Goal: Task Accomplishment & Management: Complete application form

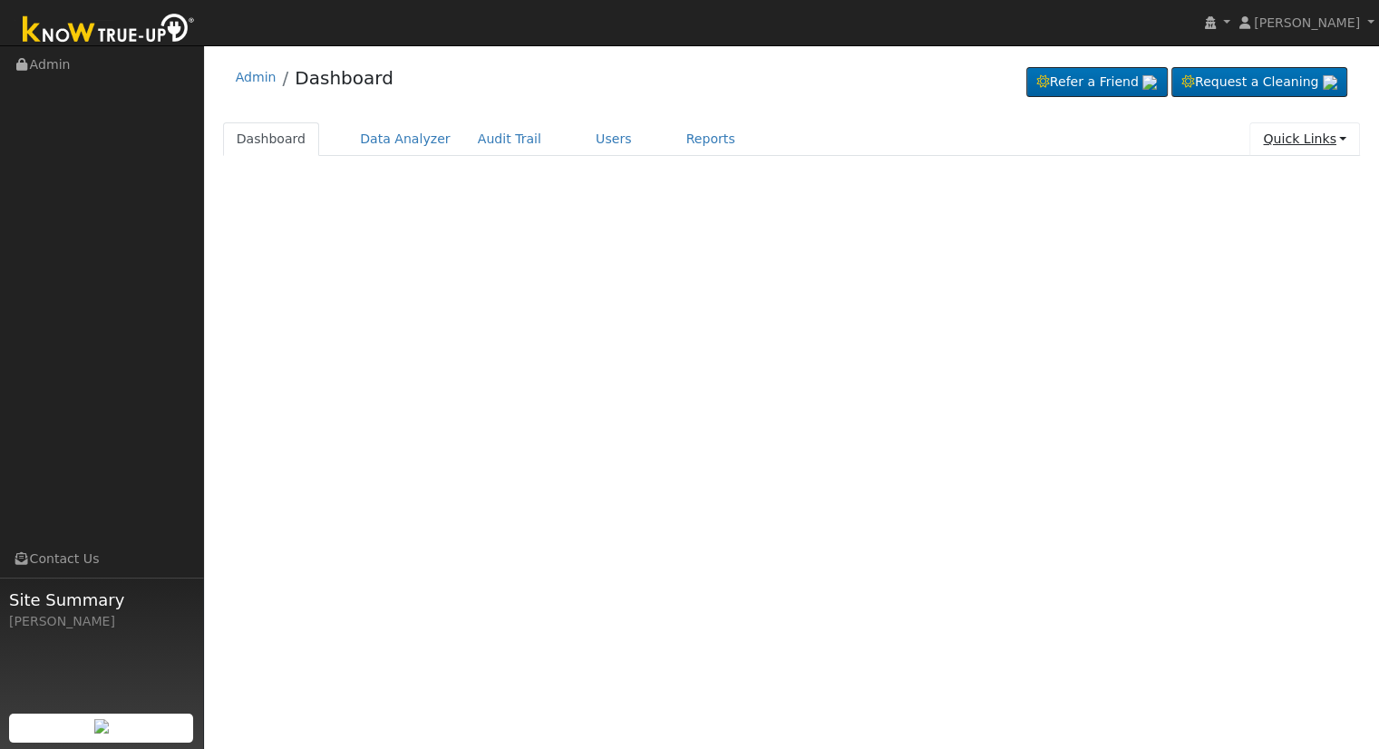
click at [1289, 151] on link "Quick Links" at bounding box center [1305, 139] width 111 height 34
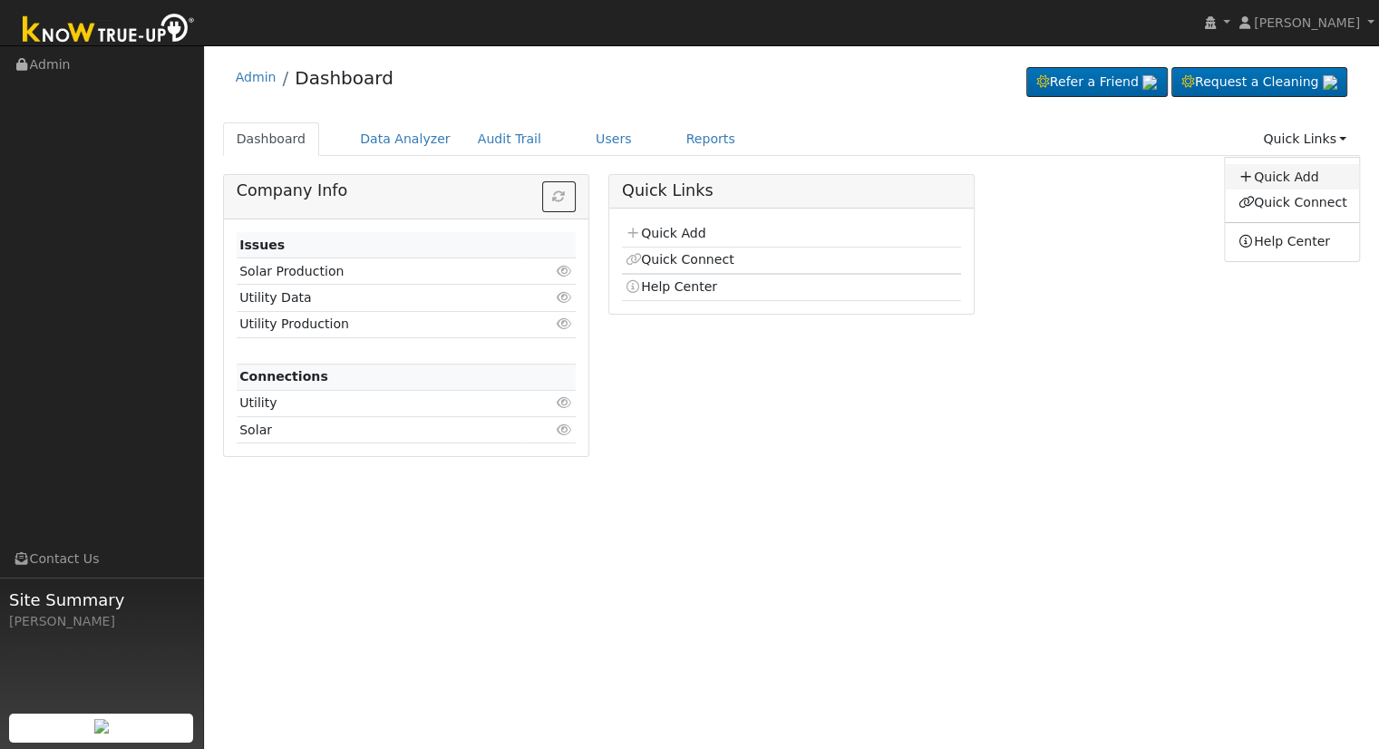
click at [1286, 171] on link "Quick Add" at bounding box center [1292, 176] width 134 height 25
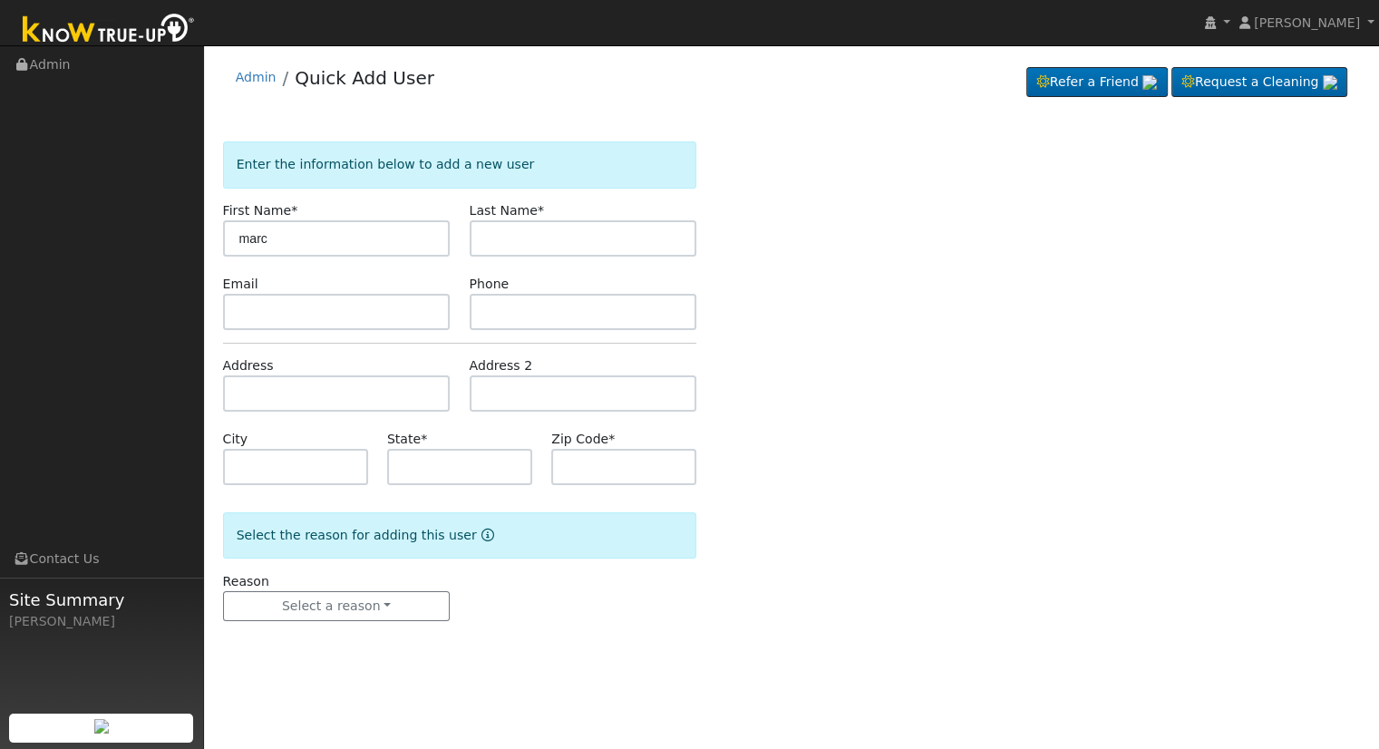
type input "marc"
click at [553, 239] on input "text" at bounding box center [584, 238] width 228 height 36
type input "kailes"
click at [330, 390] on input "text" at bounding box center [337, 393] width 228 height 36
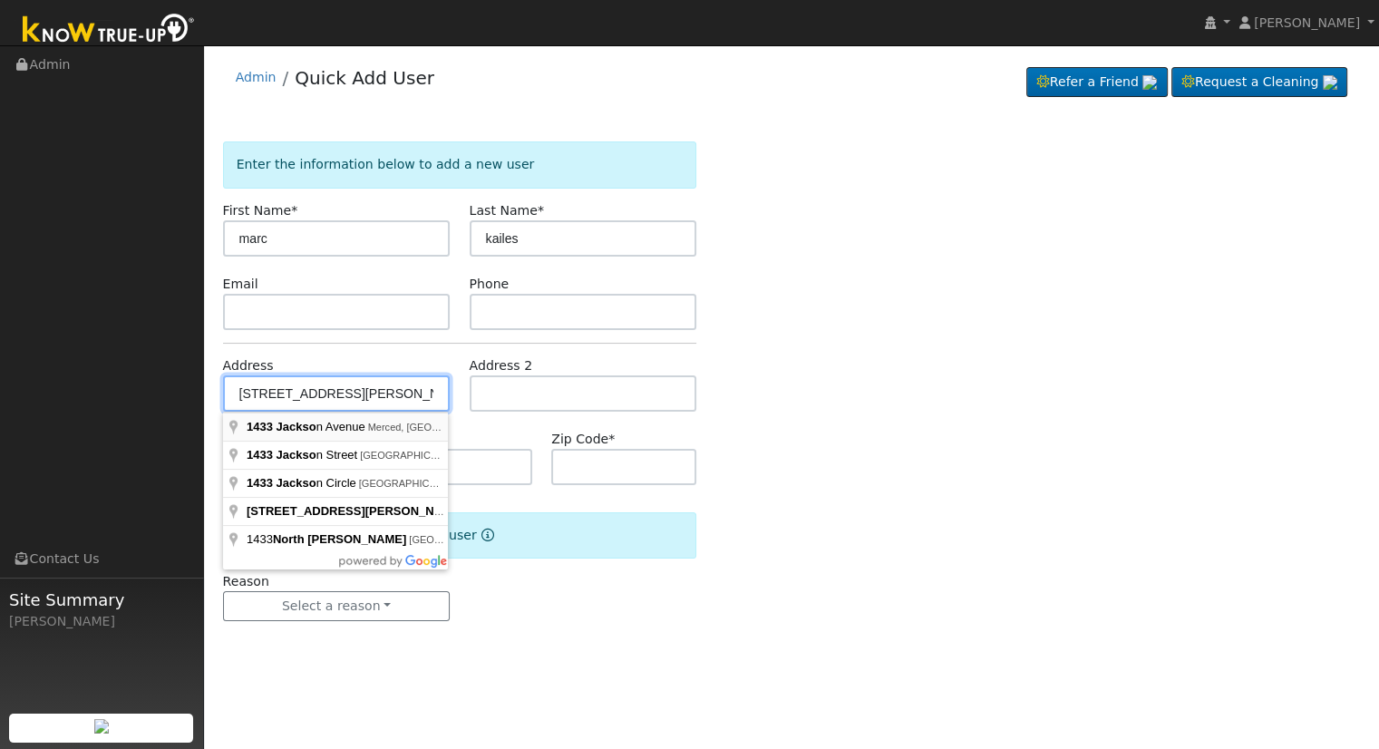
type input "[STREET_ADDRESS][PERSON_NAME]"
type input "Merced"
type input "CA"
type input "95340"
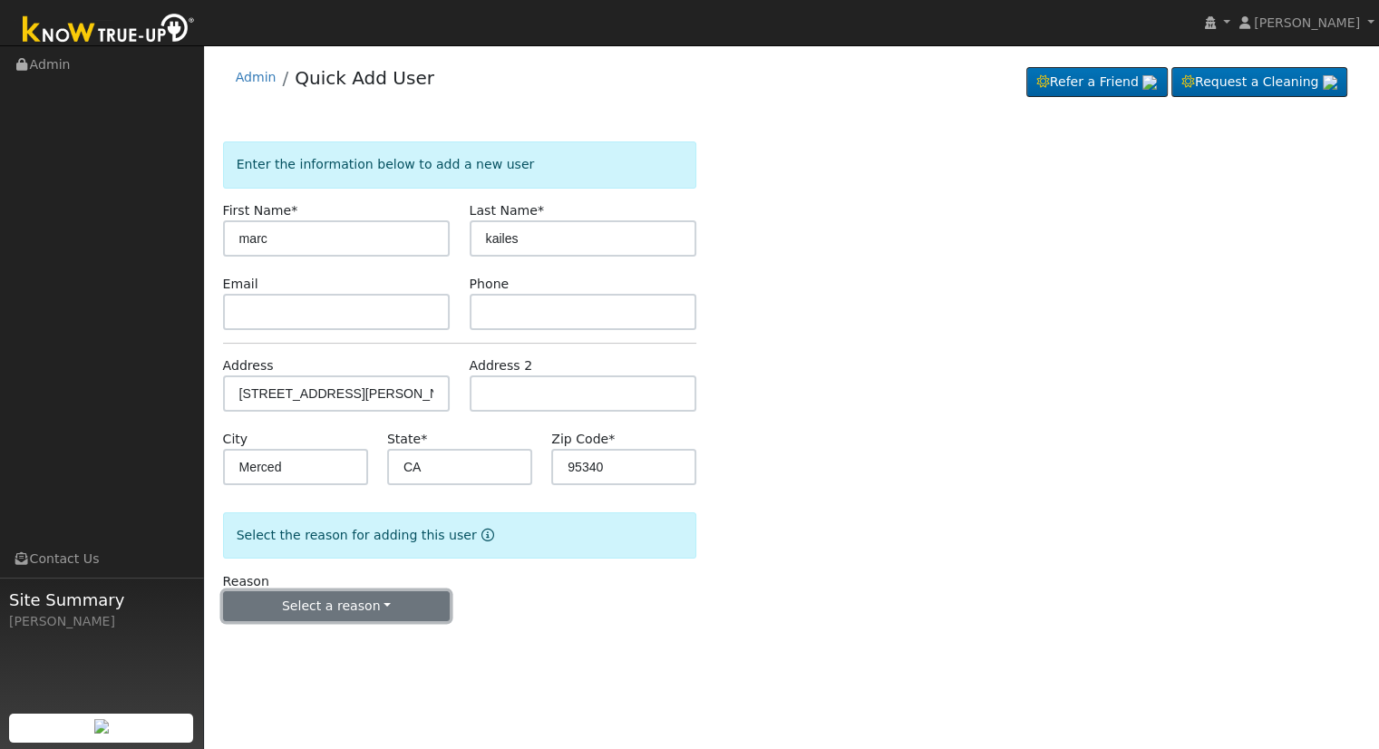
click at [283, 612] on button "Select a reason" at bounding box center [337, 606] width 228 height 31
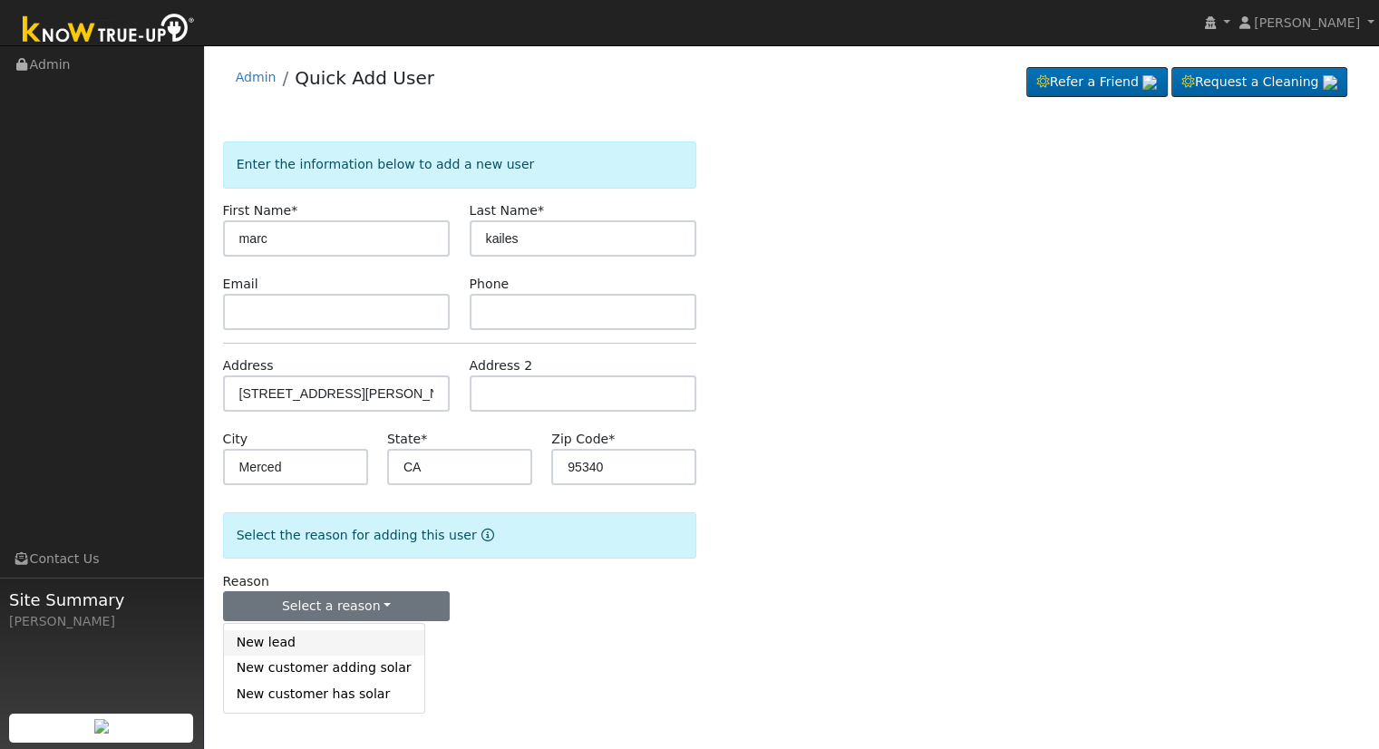
click at [289, 647] on link "New lead" at bounding box center [324, 642] width 200 height 25
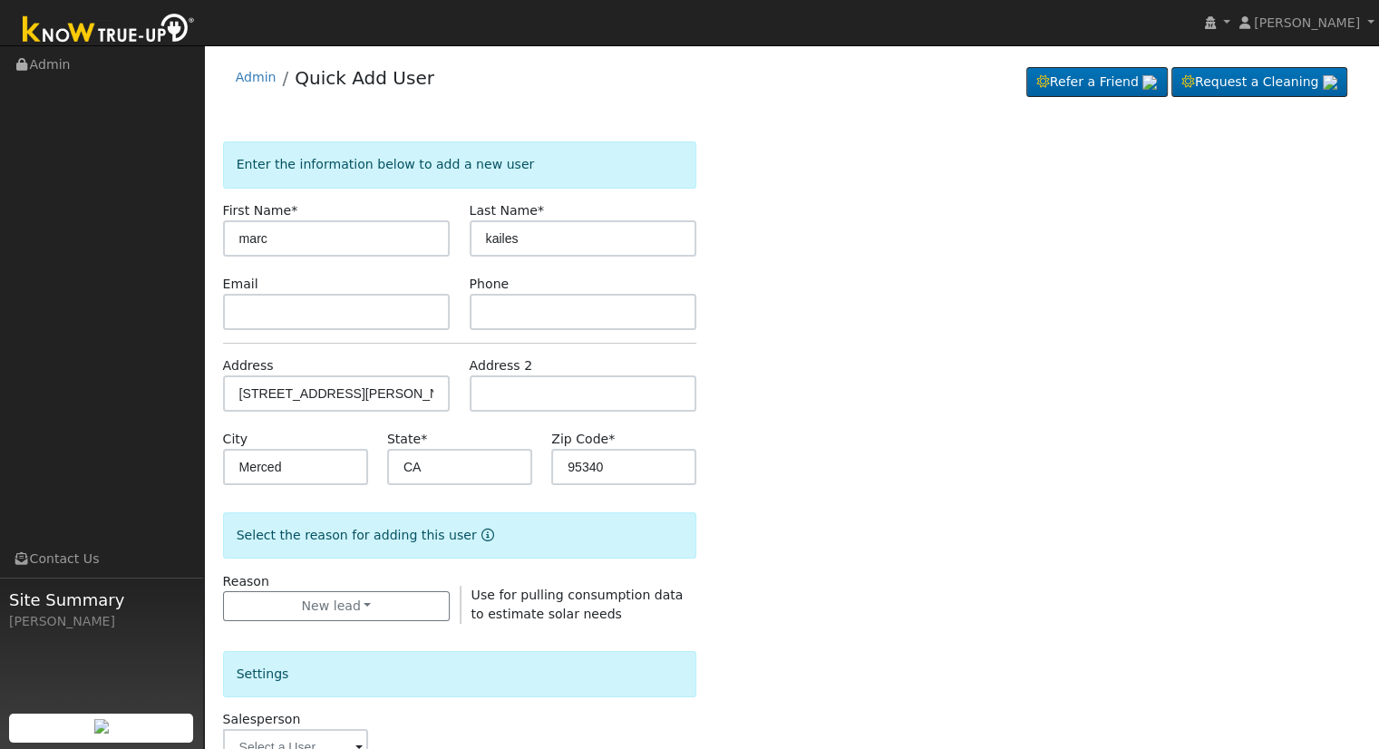
scroll to position [424, 0]
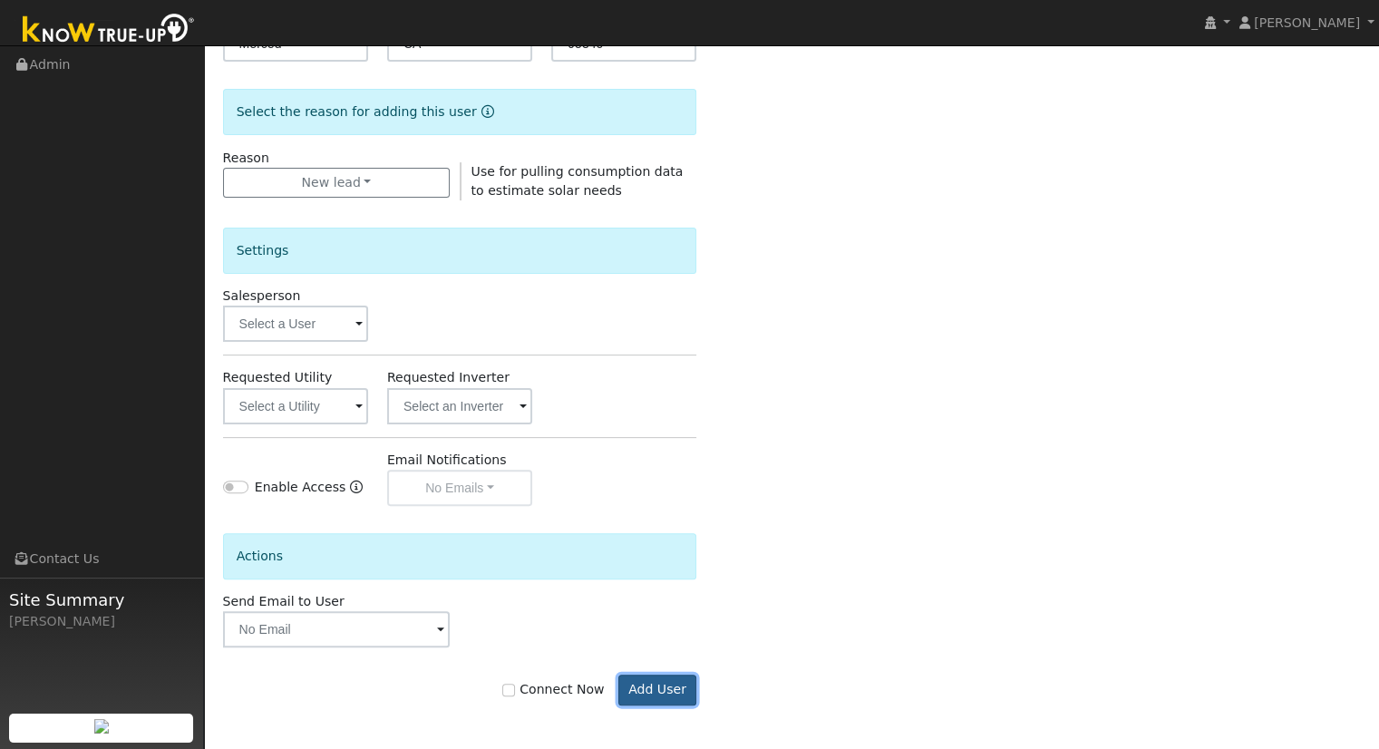
click at [675, 703] on button "Add User" at bounding box center [658, 690] width 79 height 31
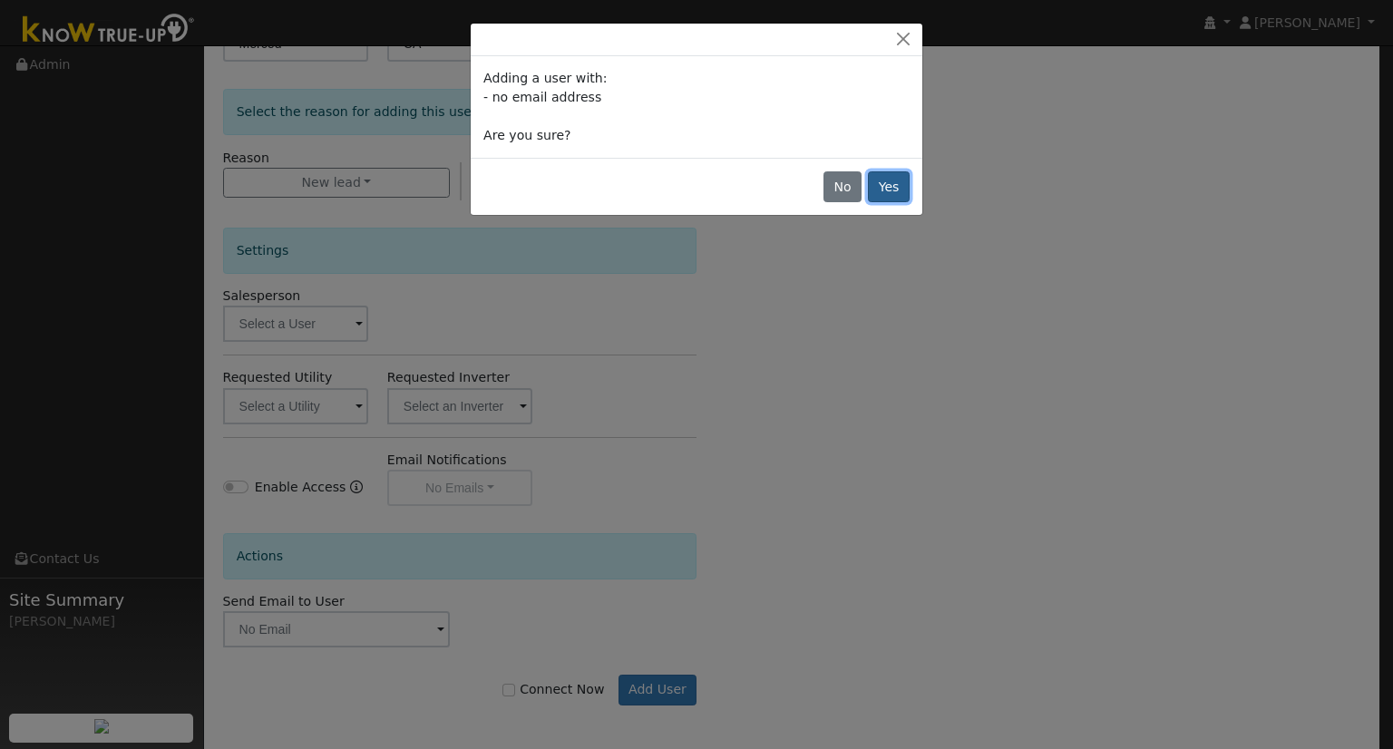
click at [900, 176] on button "Yes" at bounding box center [889, 186] width 42 height 31
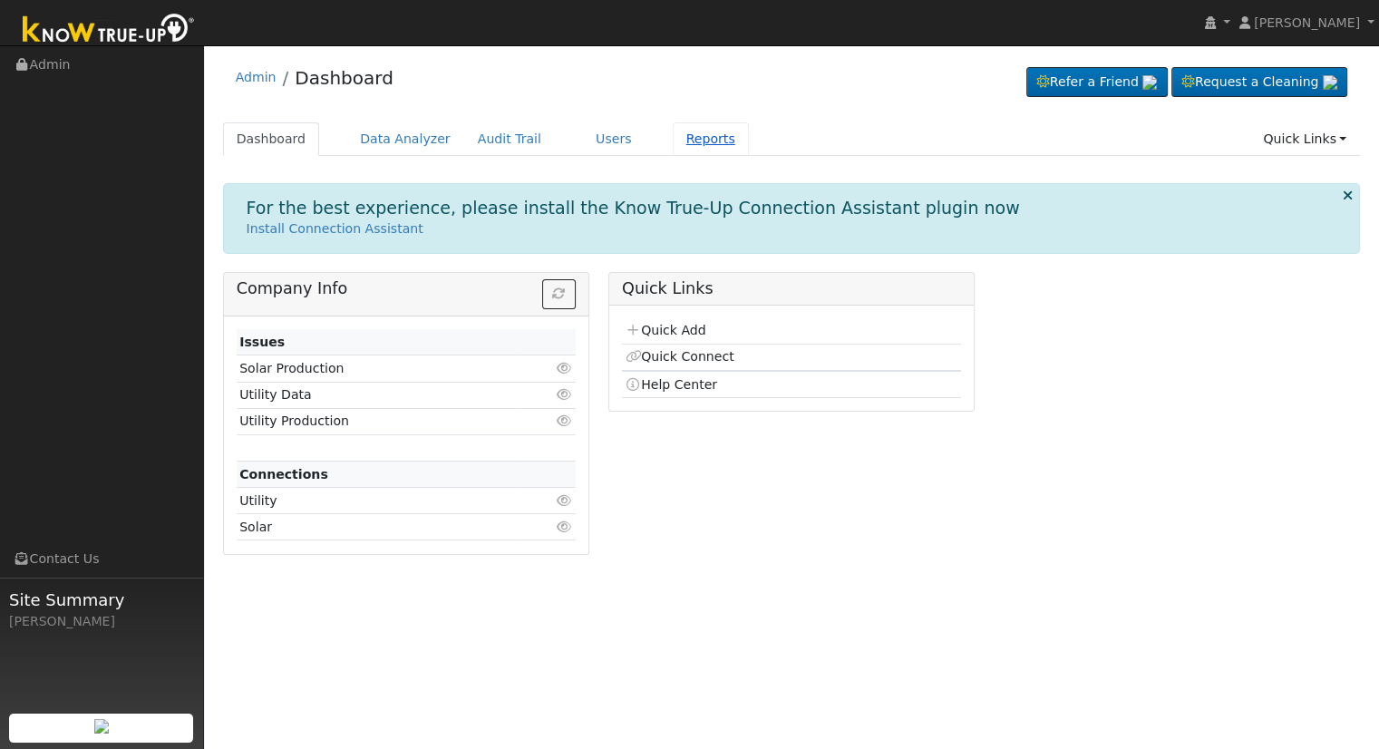
click at [681, 141] on link "Reports" at bounding box center [711, 139] width 76 height 34
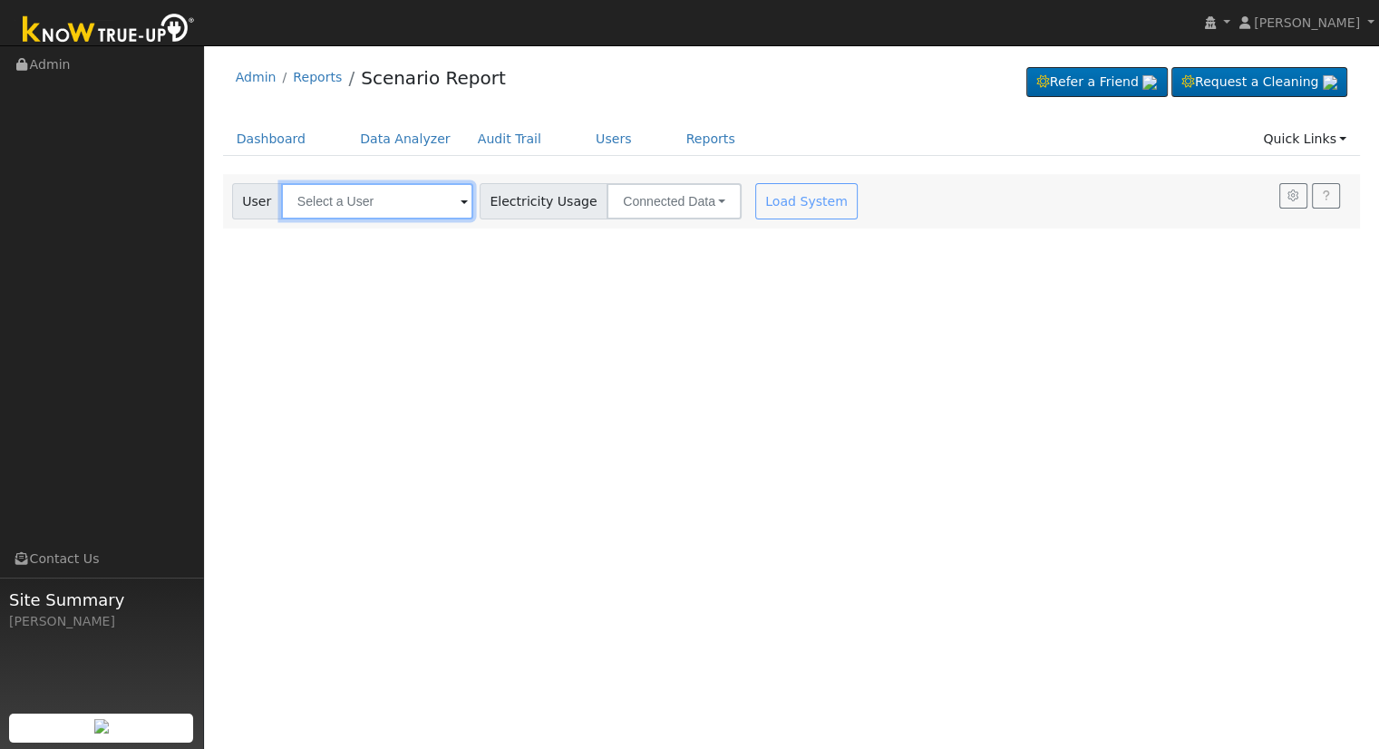
click at [336, 194] on input "text" at bounding box center [377, 201] width 192 height 36
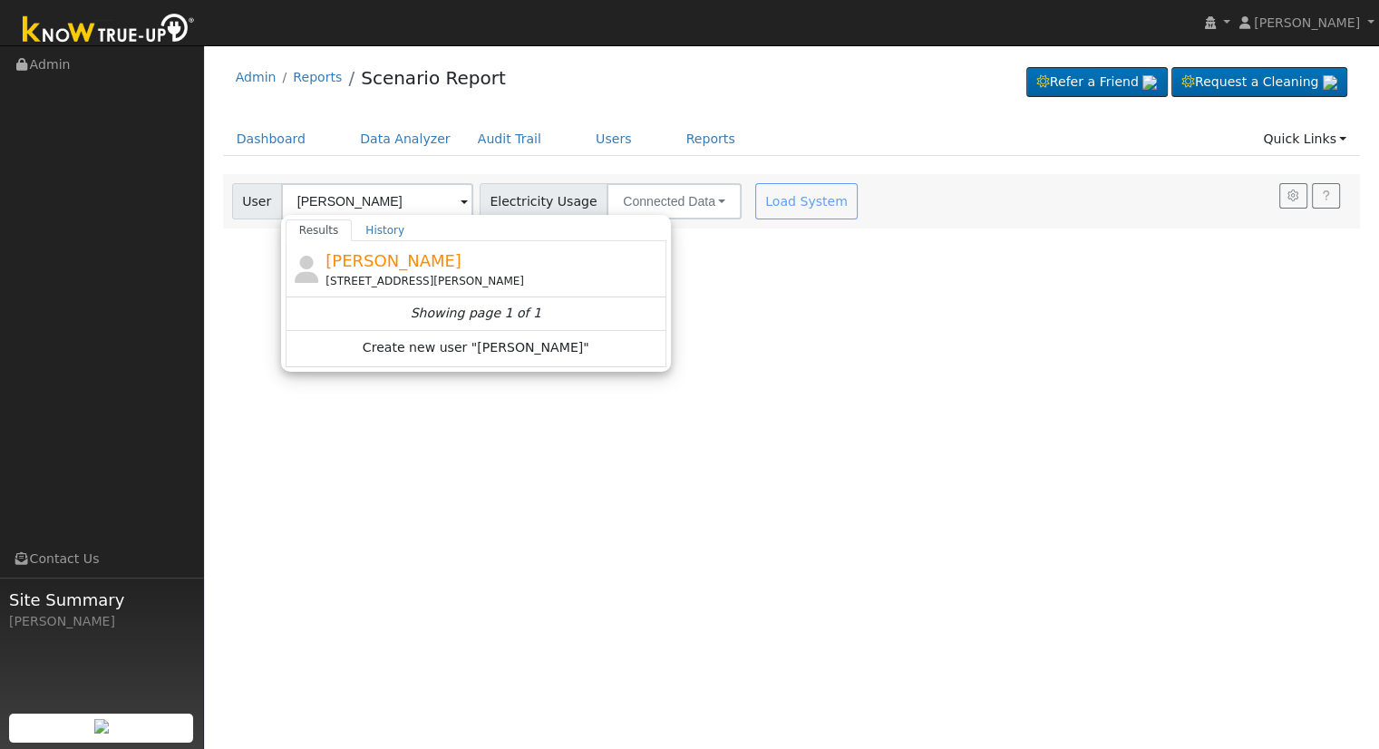
click at [336, 269] on span "marc kailes" at bounding box center [394, 260] width 136 height 19
type input "marc kailes"
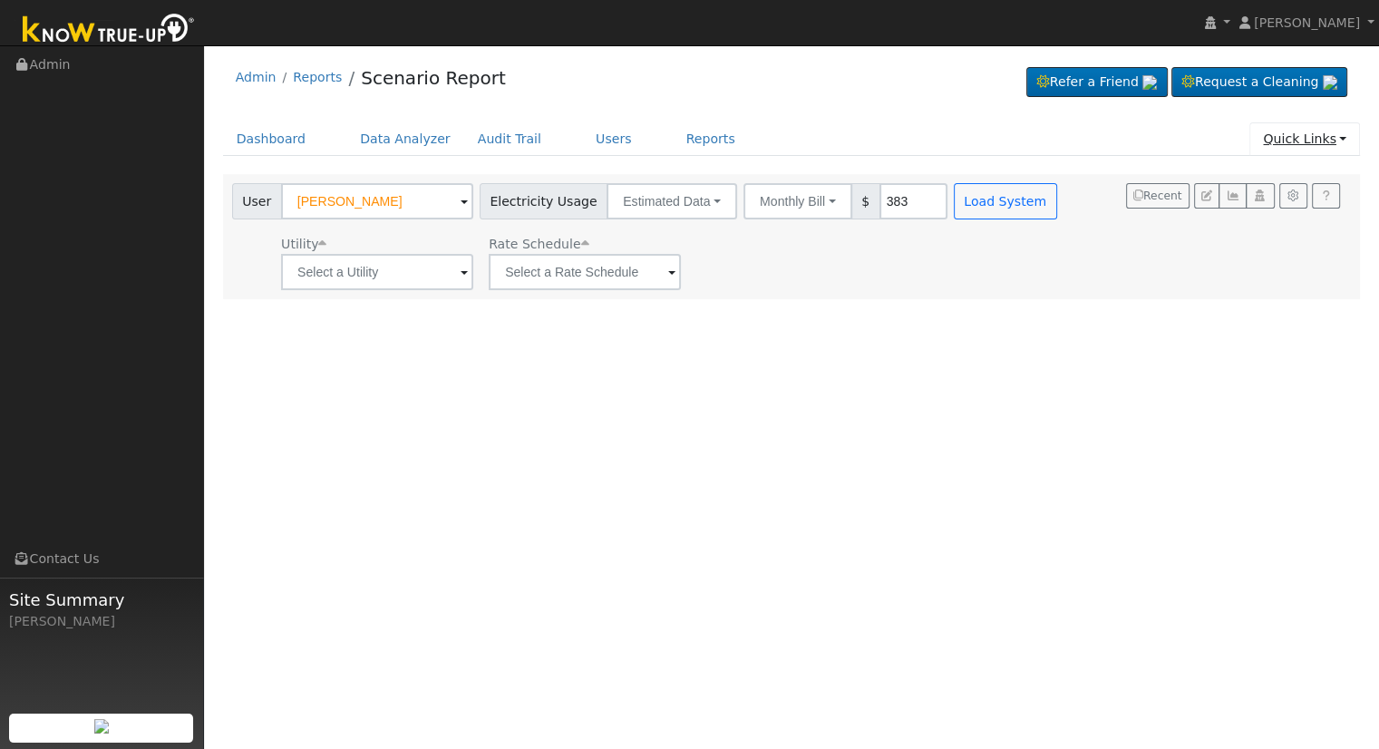
click at [1302, 141] on link "Quick Links" at bounding box center [1305, 139] width 111 height 34
click at [1282, 197] on link "Quick Connect" at bounding box center [1292, 202] width 134 height 25
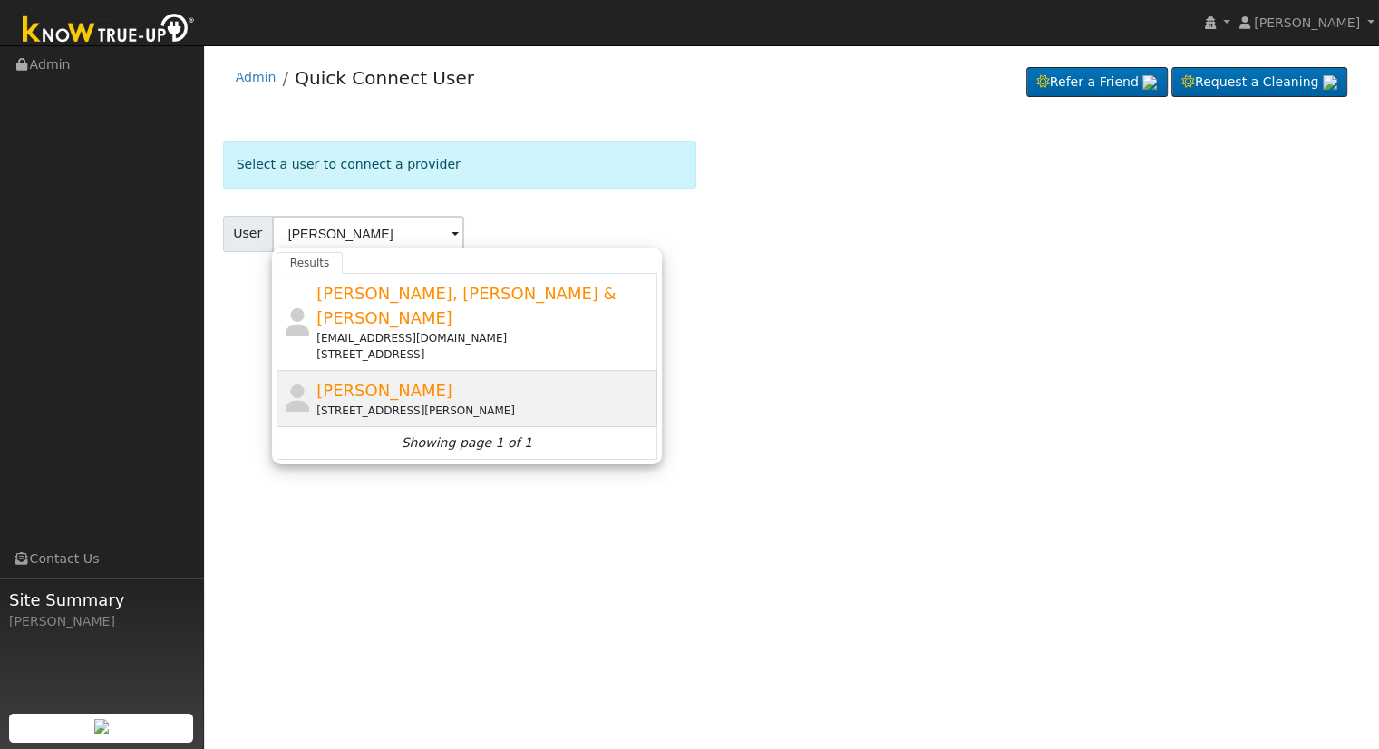
click at [407, 403] on div "[STREET_ADDRESS][PERSON_NAME]" at bounding box center [485, 411] width 336 height 16
type input "[PERSON_NAME]"
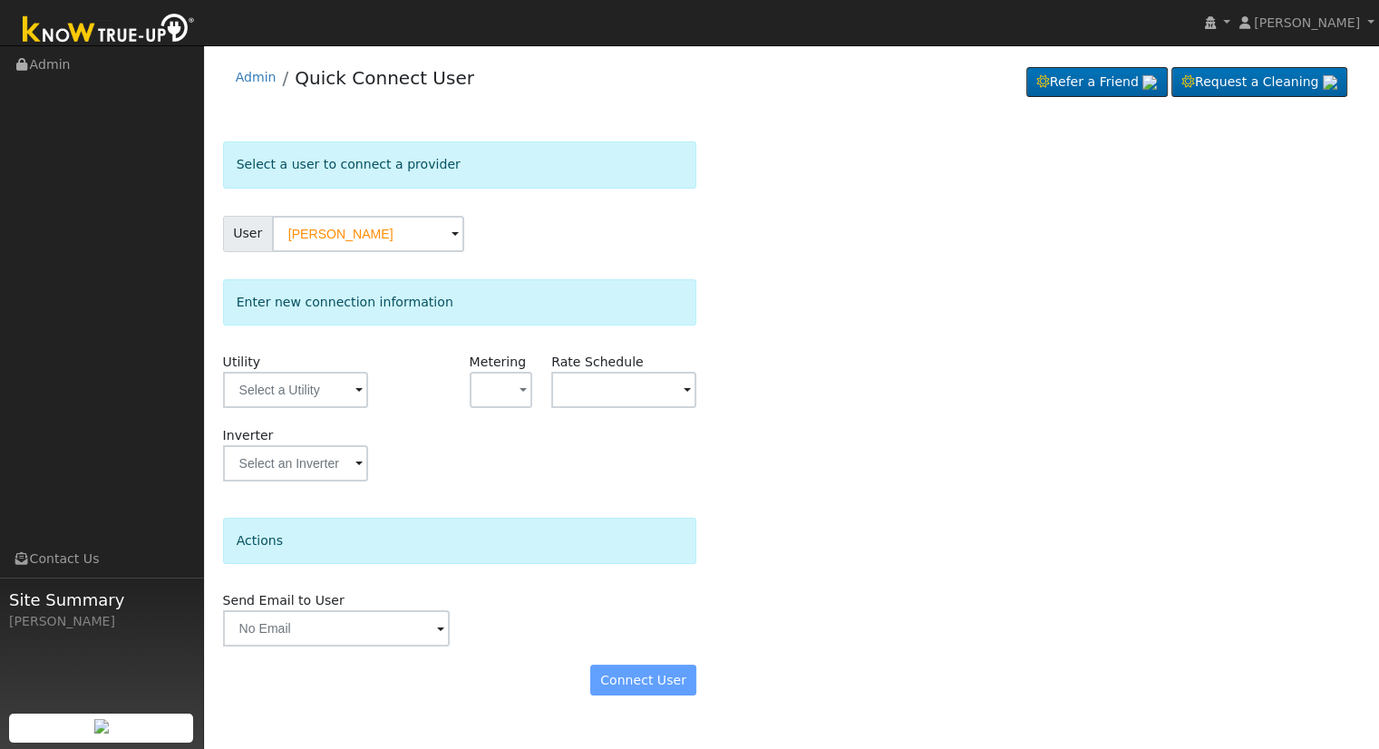
click at [308, 407] on div "Utility" at bounding box center [295, 389] width 164 height 73
click at [319, 389] on input "text" at bounding box center [295, 390] width 145 height 36
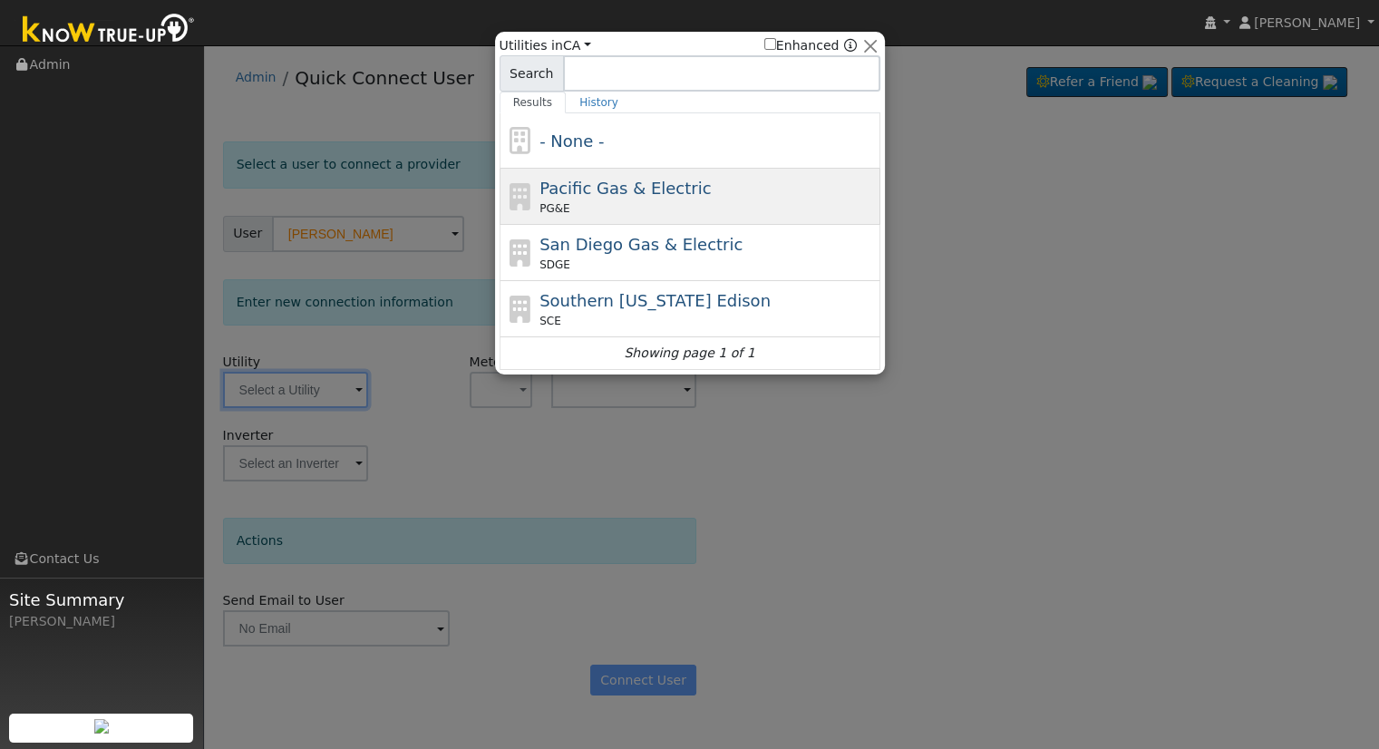
click at [636, 180] on span "Pacific Gas & Electric" at bounding box center [625, 188] width 171 height 19
type input "PG&E"
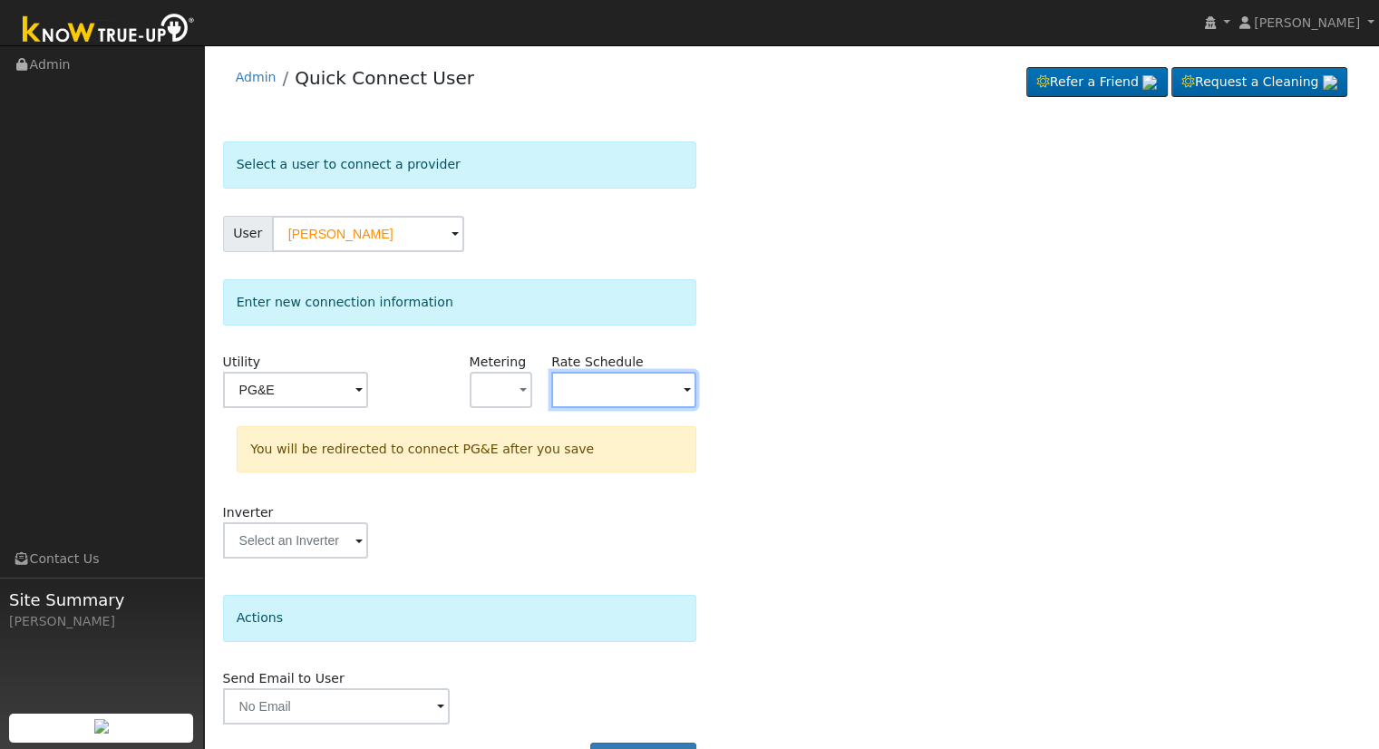
click at [576, 385] on input "text" at bounding box center [623, 390] width 145 height 36
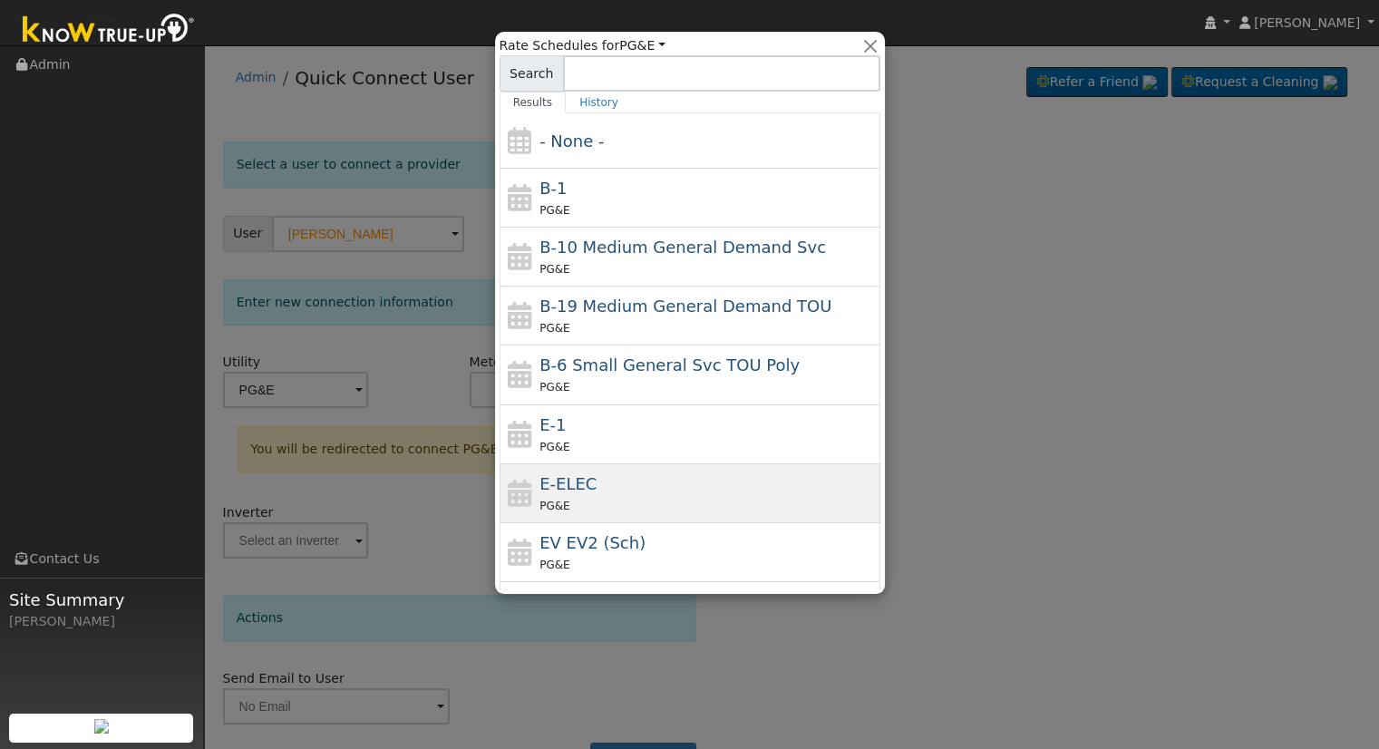
click at [569, 474] on span "E-ELEC" at bounding box center [568, 483] width 57 height 19
type input "E-ELEC"
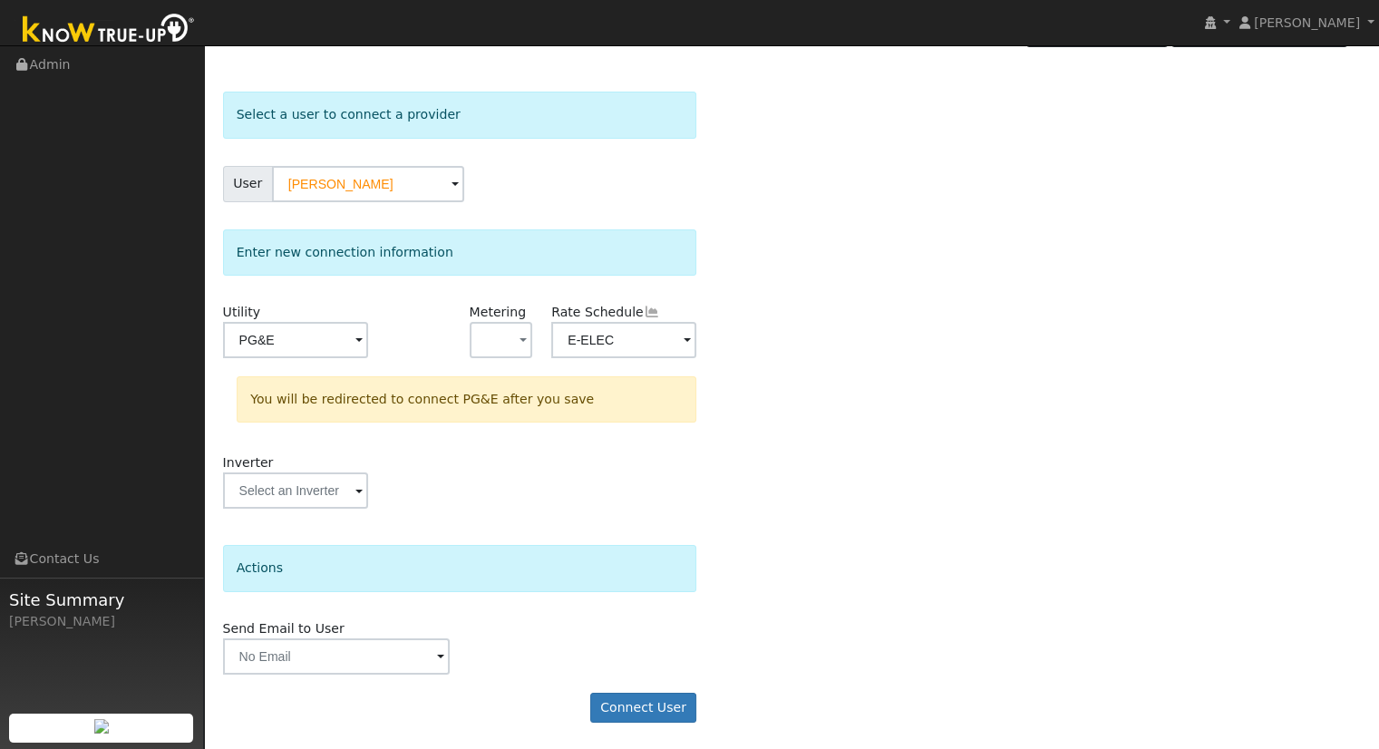
scroll to position [49, 0]
click at [623, 704] on button "Connect User" at bounding box center [643, 709] width 107 height 31
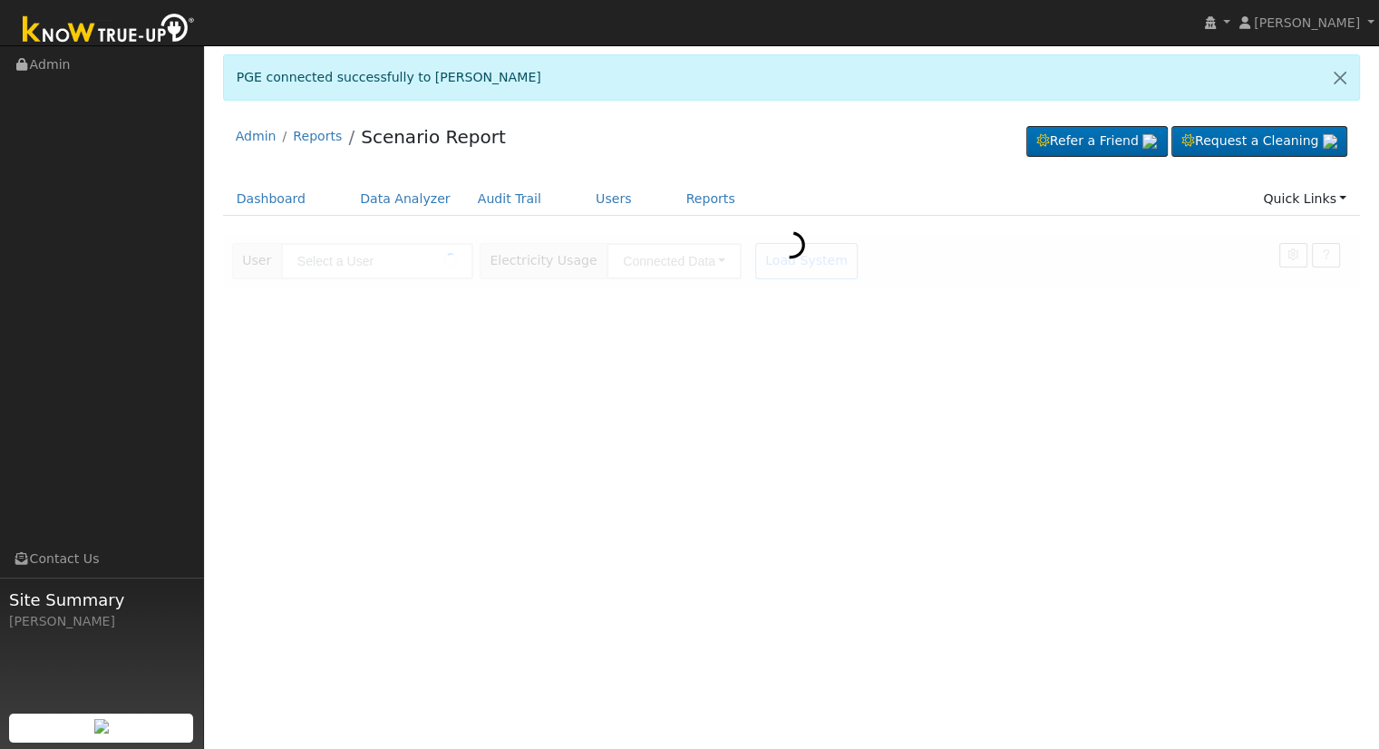
type input "[PERSON_NAME]"
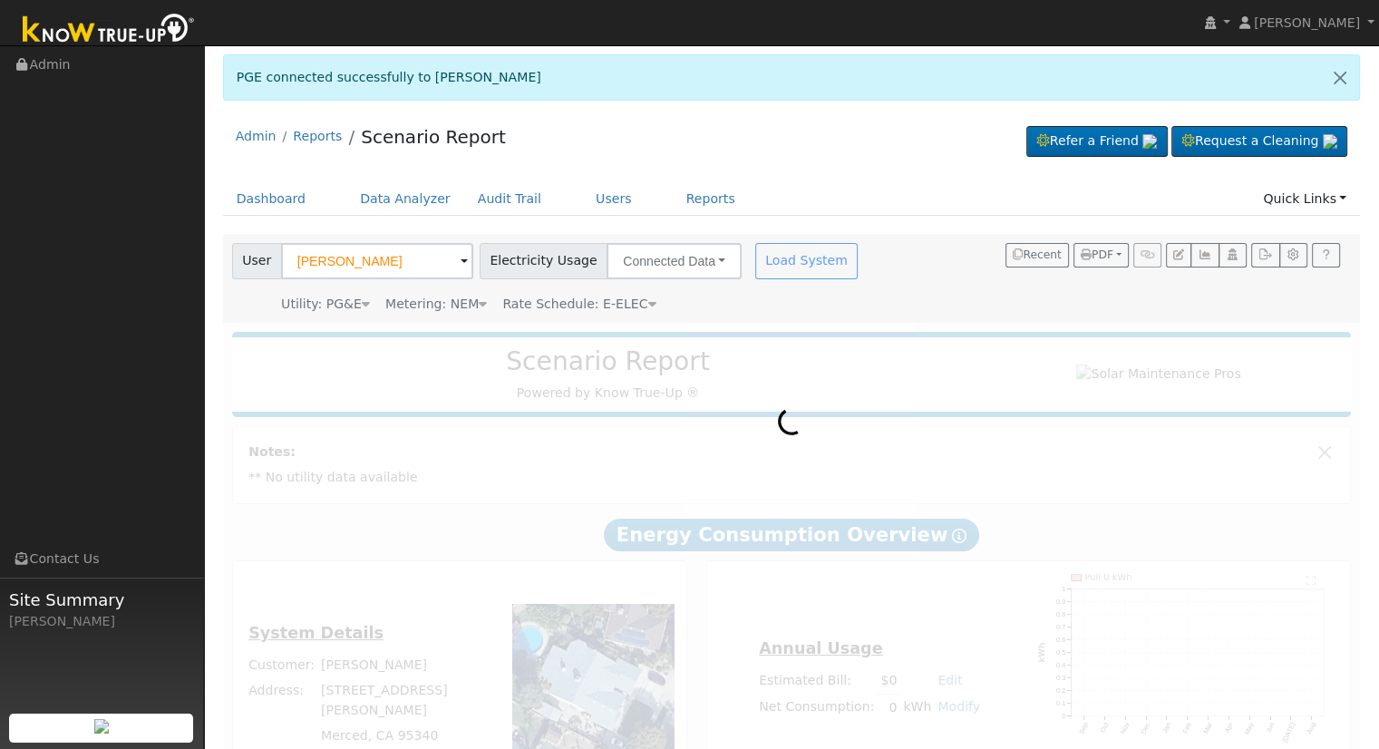
scroll to position [83, 0]
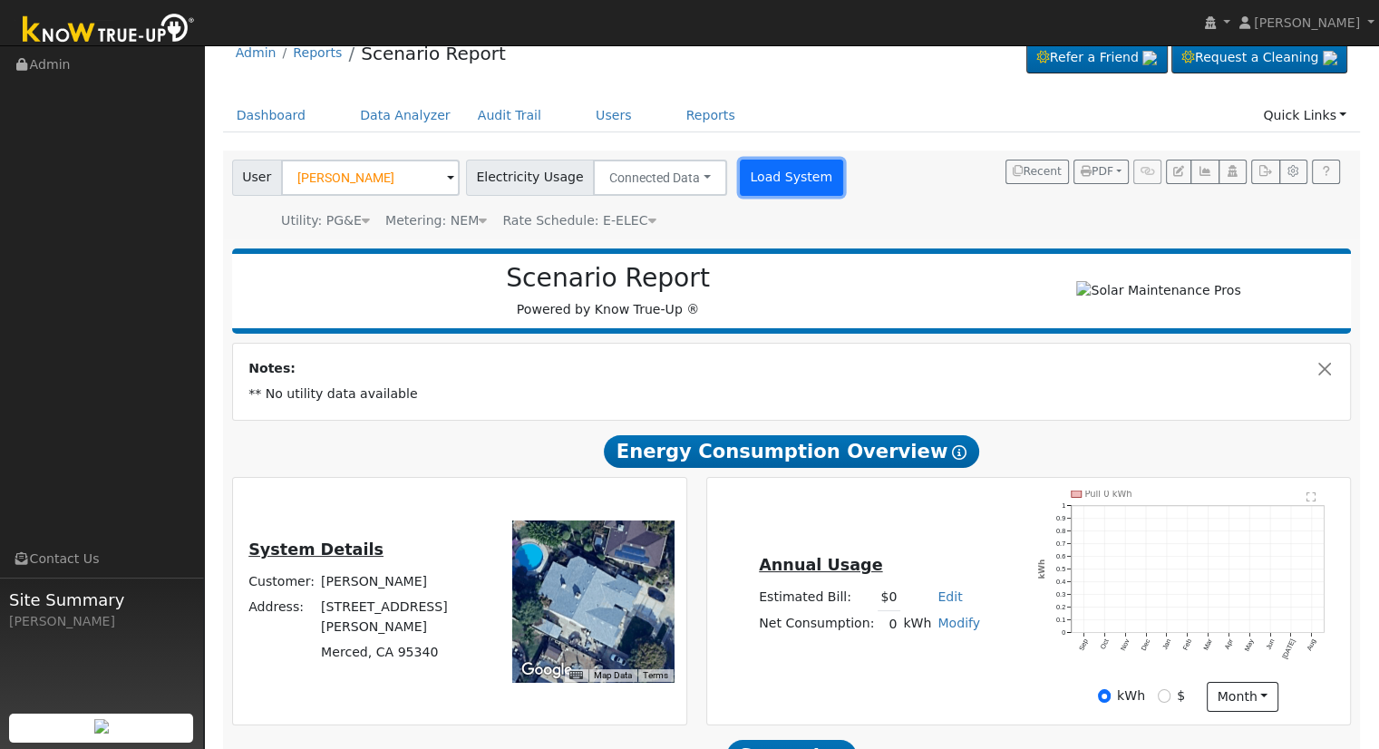
click at [790, 164] on button "Load System" at bounding box center [791, 178] width 103 height 36
click at [750, 165] on button "Load System" at bounding box center [791, 178] width 103 height 36
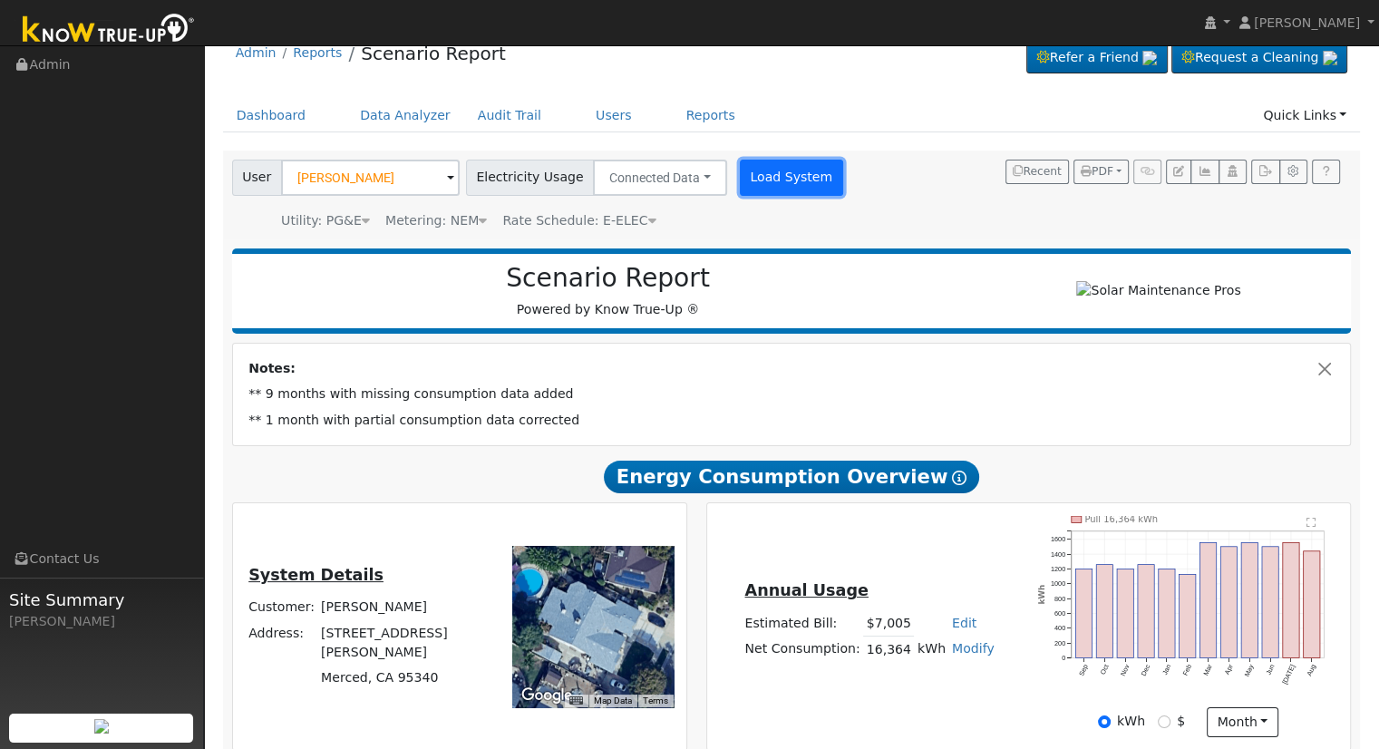
click at [751, 172] on button "Load System" at bounding box center [791, 178] width 103 height 36
